Goal: Navigation & Orientation: Find specific page/section

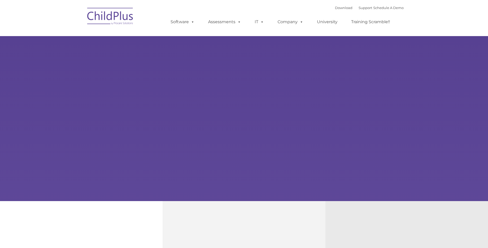
type input ""
select select "MEDIUM"
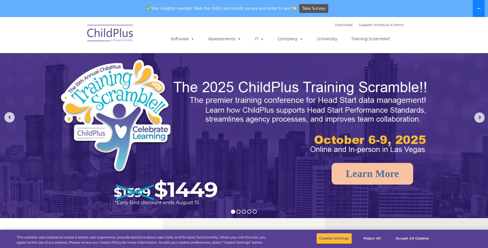
click at [476, 9] on button at bounding box center [479, 8] width 12 height 17
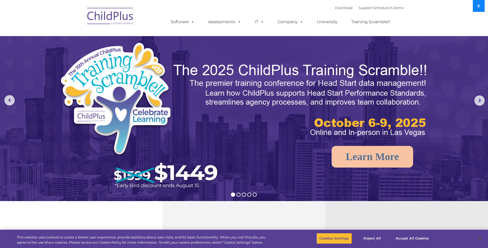
click at [476, 9] on button at bounding box center [479, 6] width 12 height 12
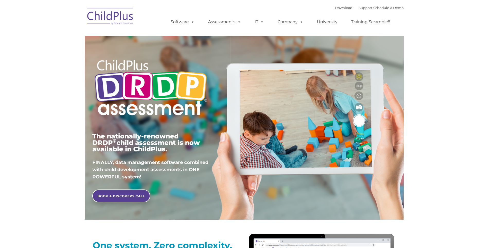
type input ""
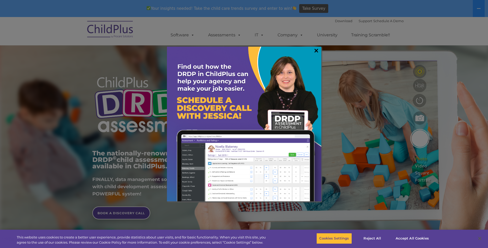
click at [319, 49] on link "×" at bounding box center [317, 50] width 6 height 5
